Goal: Information Seeking & Learning: Learn about a topic

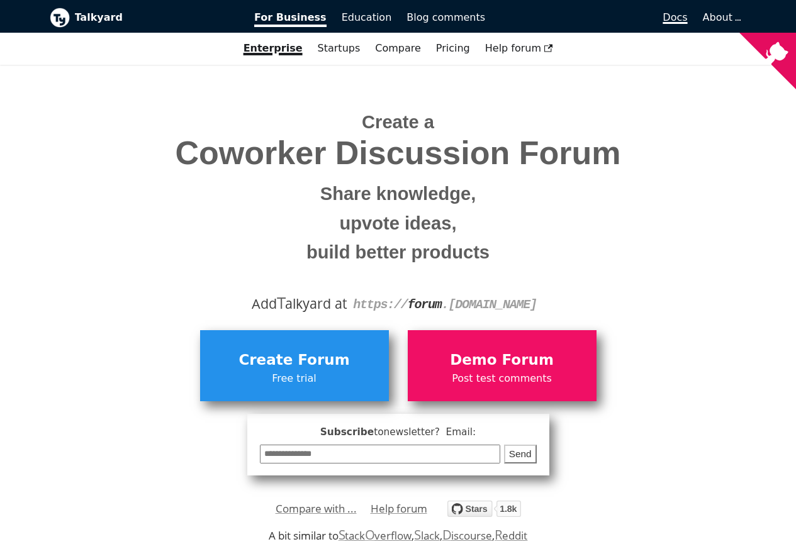
click at [680, 18] on span "Docs" at bounding box center [675, 17] width 25 height 12
